Goal: Book appointment/travel/reservation

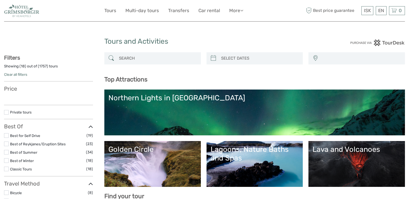
select select
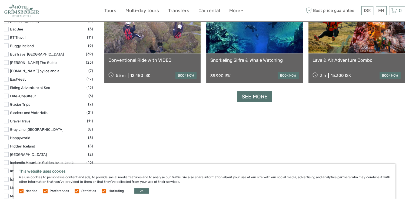
scroll to position [685, 0]
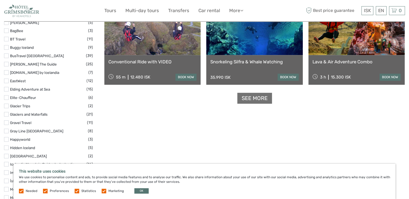
click at [246, 97] on link "See more" at bounding box center [254, 98] width 35 height 11
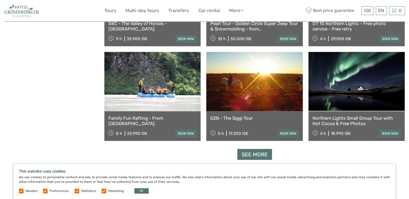
scroll to position [1066, 0]
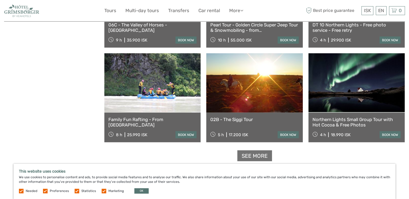
click at [253, 156] on link "See more" at bounding box center [254, 156] width 35 height 11
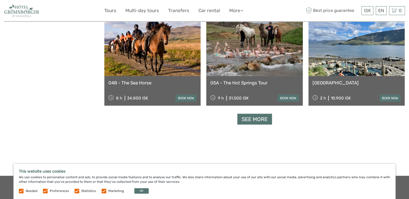
scroll to position [1694, 0]
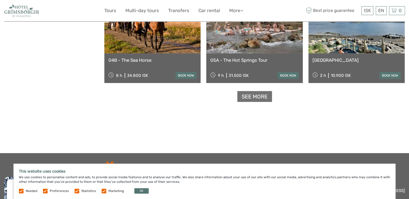
click at [262, 100] on link "See more" at bounding box center [254, 96] width 35 height 11
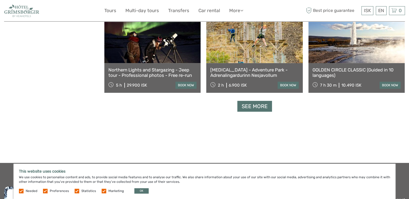
scroll to position [2266, 0]
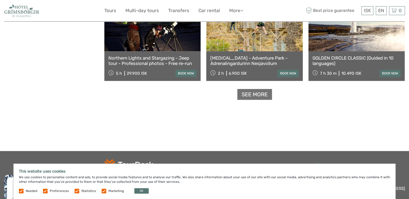
click at [247, 95] on link "See more" at bounding box center [254, 94] width 35 height 11
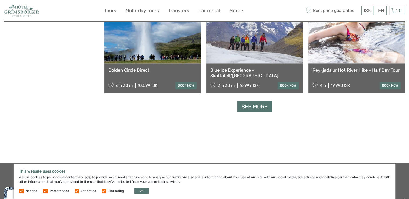
scroll to position [2898, 0]
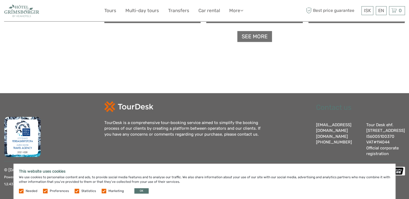
click at [250, 34] on link "See more" at bounding box center [254, 36] width 35 height 11
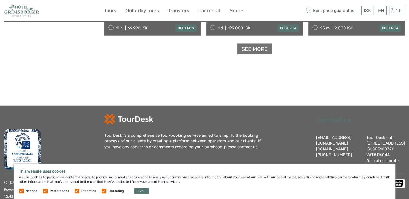
click at [249, 50] on link "See more" at bounding box center [254, 49] width 35 height 11
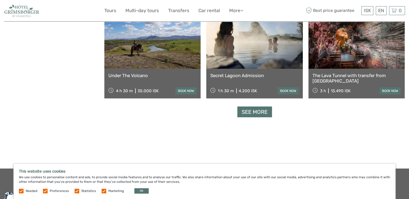
scroll to position [3946, 0]
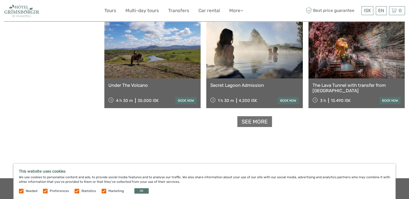
click at [263, 123] on link "See more" at bounding box center [254, 121] width 35 height 11
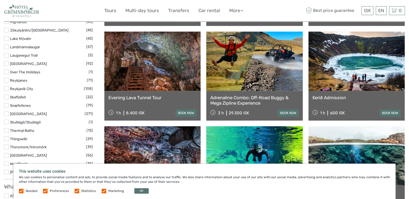
scroll to position [346, 0]
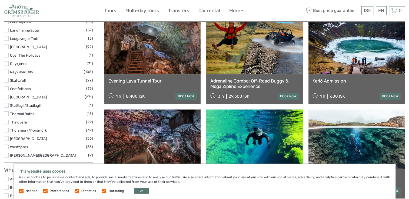
click at [149, 54] on link at bounding box center [152, 44] width 96 height 59
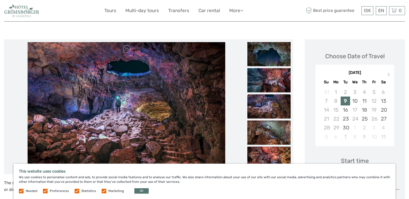
scroll to position [45, 0]
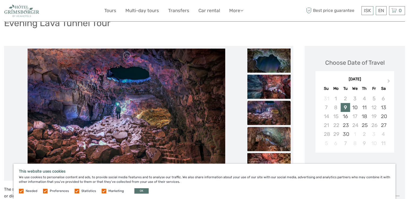
click at [263, 137] on img at bounding box center [268, 139] width 43 height 24
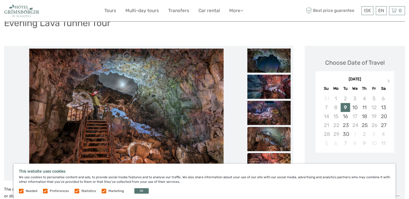
click at [261, 161] on img at bounding box center [268, 165] width 43 height 24
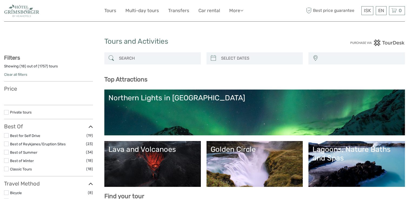
select select
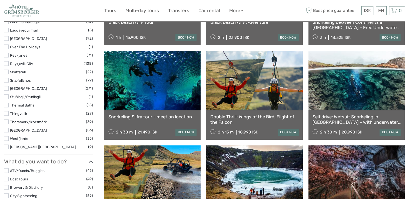
select select
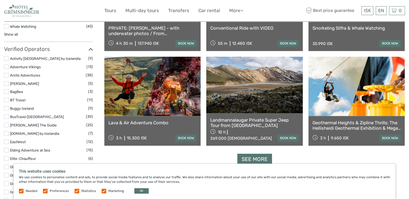
scroll to position [638, 0]
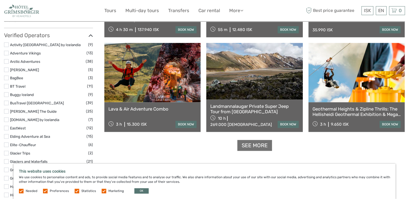
click at [255, 145] on link "See more" at bounding box center [254, 145] width 35 height 11
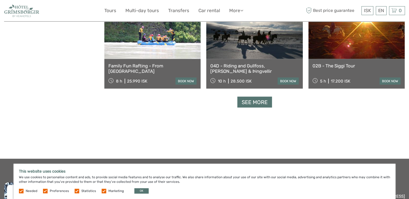
scroll to position [1108, 0]
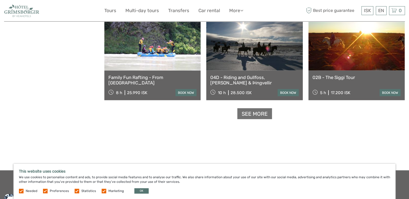
click at [253, 111] on link "See more" at bounding box center [254, 114] width 35 height 11
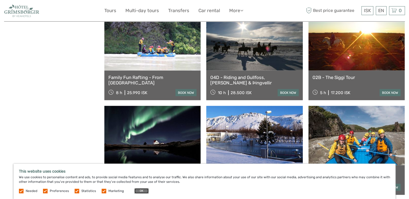
click at [141, 190] on button "OK" at bounding box center [141, 191] width 14 height 5
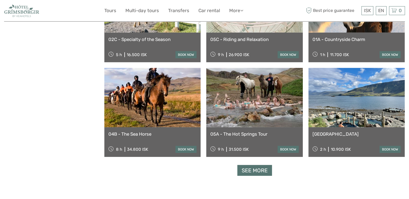
scroll to position [1629, 0]
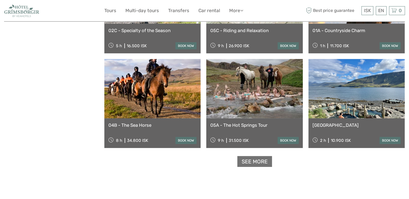
click at [261, 163] on link "See more" at bounding box center [254, 161] width 35 height 11
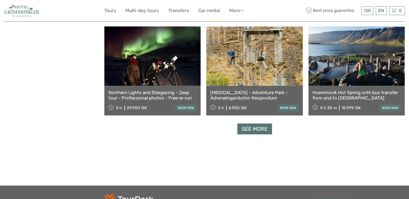
scroll to position [2226, 0]
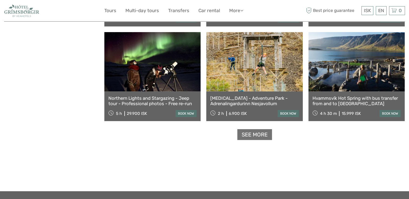
click at [257, 135] on link "See more" at bounding box center [254, 134] width 35 height 11
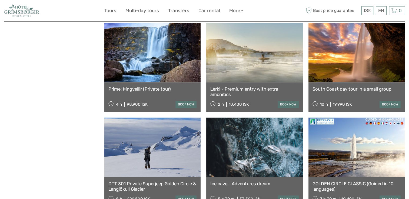
scroll to position [2460, 0]
